Goal: Transaction & Acquisition: Purchase product/service

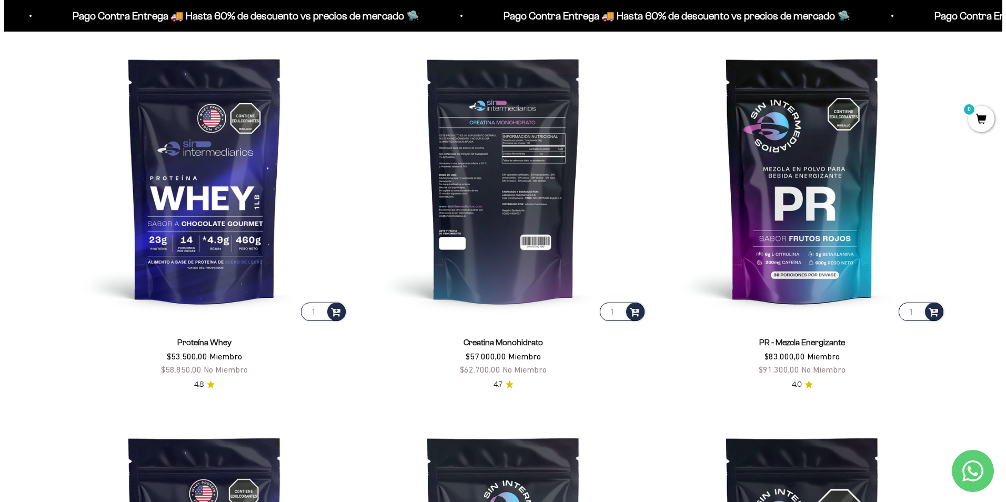
scroll to position [526, 0]
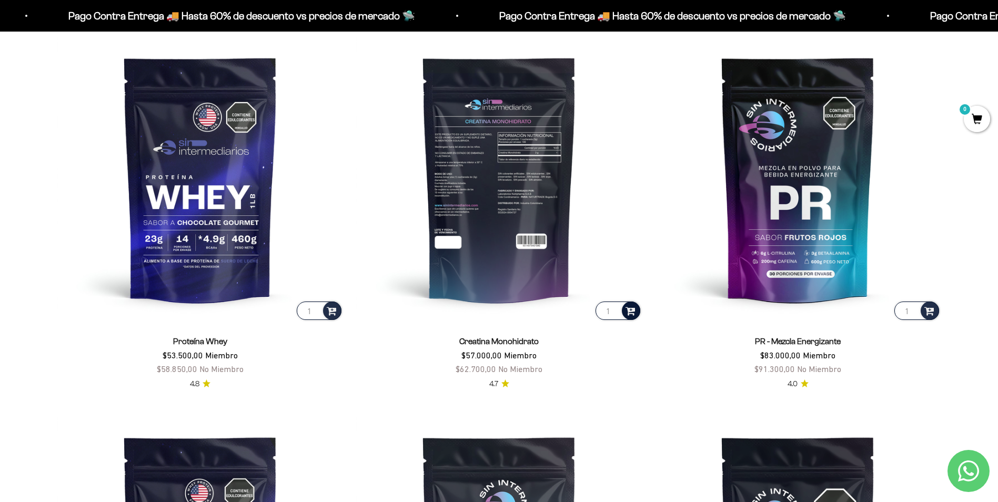
click at [630, 310] on span at bounding box center [631, 310] width 10 height 12
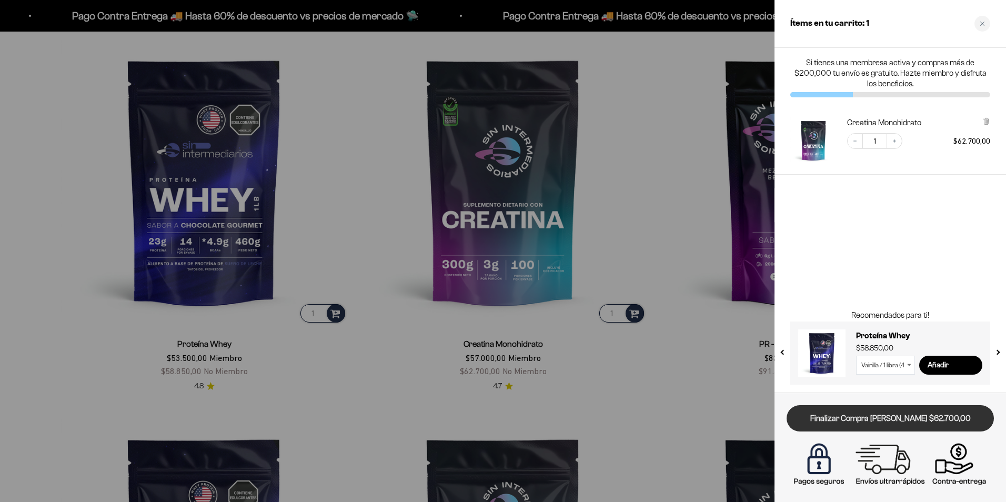
click at [916, 419] on link "Finalizar Compra [PERSON_NAME] $62.700,00" at bounding box center [890, 418] width 207 height 27
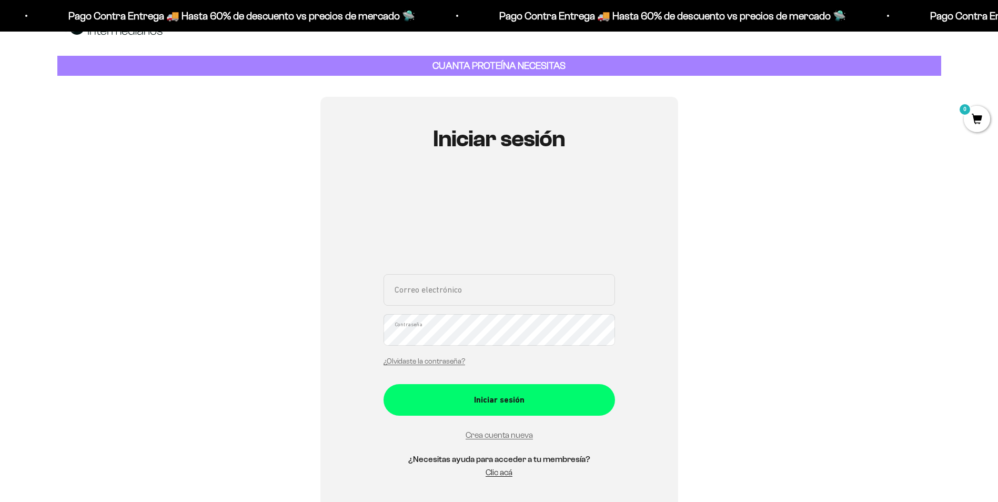
scroll to position [53, 0]
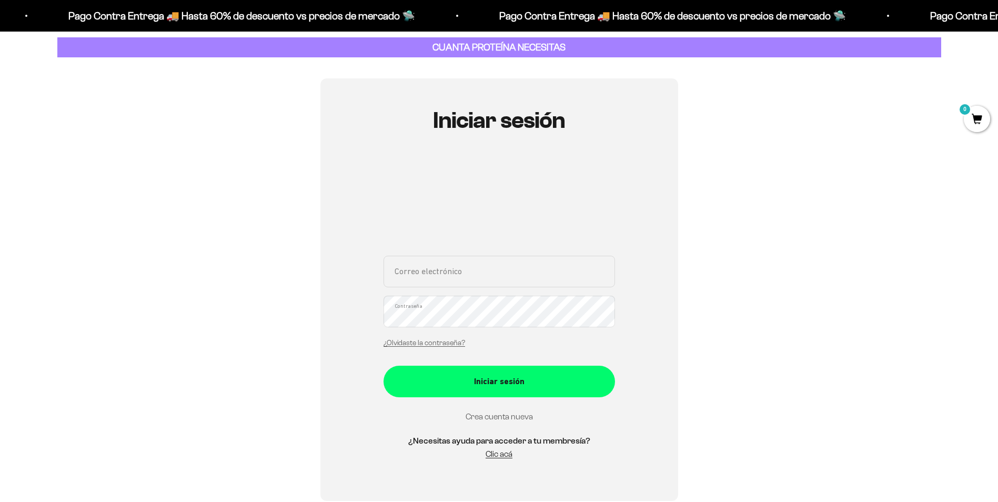
click at [524, 415] on link "Crea cuenta nueva" at bounding box center [499, 416] width 67 height 9
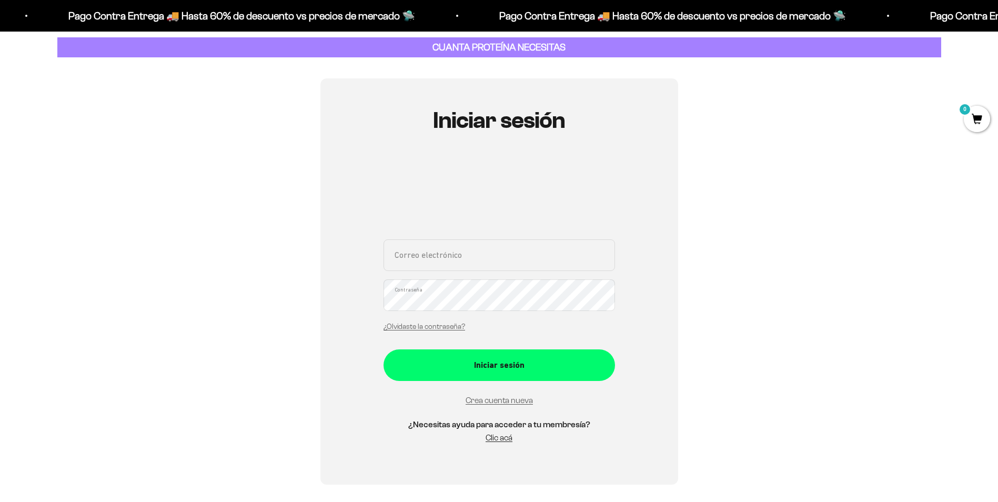
click at [531, 251] on input "Correo electrónico" at bounding box center [500, 255] width 232 height 32
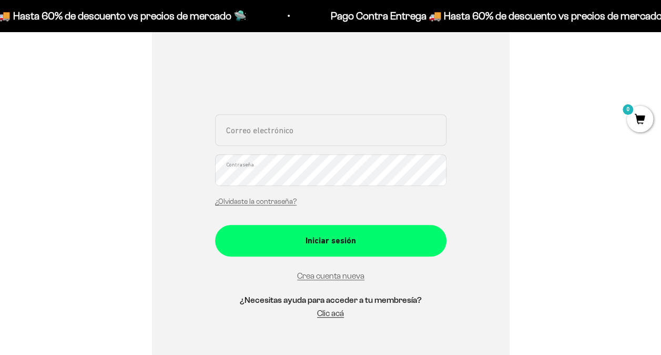
scroll to position [172, 0]
